Goal: Task Accomplishment & Management: Use online tool/utility

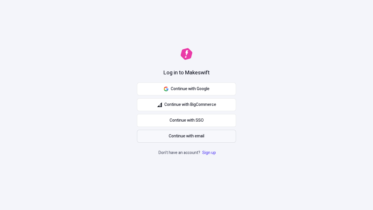
click at [187, 136] on span "Continue with email" at bounding box center [187, 136] width 36 height 6
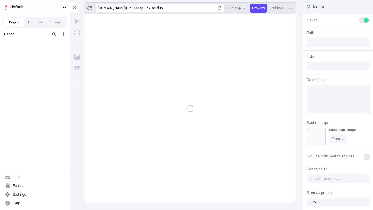
type input "/deep-link-acidus"
click at [35, 7] on span "default" at bounding box center [35, 7] width 50 height 6
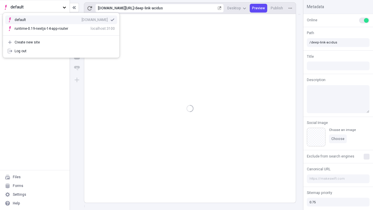
click at [82, 19] on div "[DOMAIN_NAME]" at bounding box center [95, 19] width 26 height 5
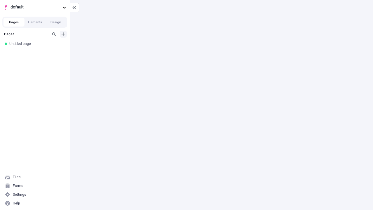
click at [63, 34] on icon "Add new" at bounding box center [62, 33] width 3 height 3
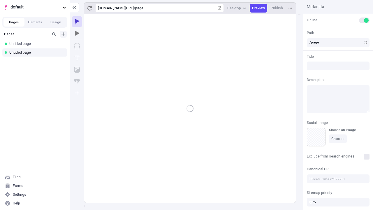
type input "/deep-link-terra"
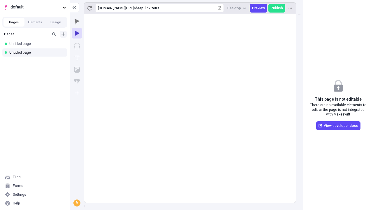
click at [63, 34] on icon "Add new" at bounding box center [62, 33] width 3 height 3
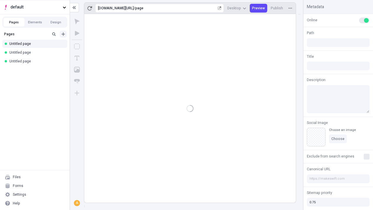
type input "/page"
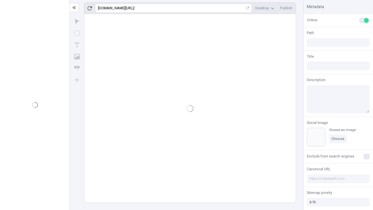
type input "/deep-link-terra"
